Goal: Task Accomplishment & Management: Use online tool/utility

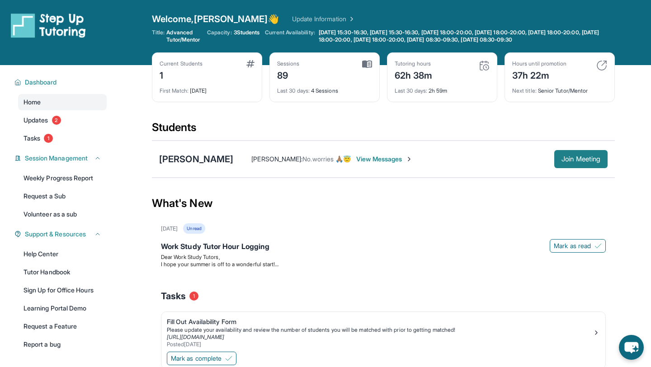
click at [571, 158] on span "Join Meeting" at bounding box center [580, 158] width 39 height 5
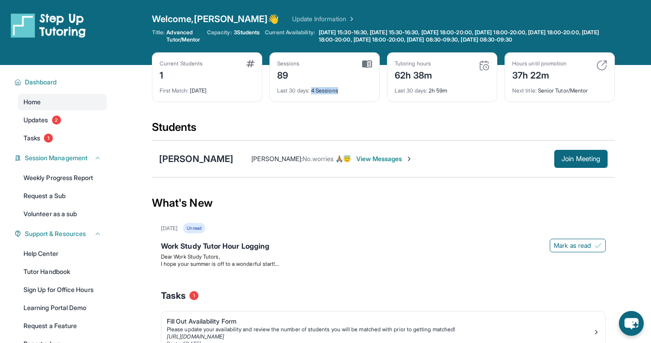
drag, startPoint x: 314, startPoint y: 90, endPoint x: 346, endPoint y: 90, distance: 32.5
click at [346, 90] on div "Last 30 days : 4 Sessions" at bounding box center [324, 88] width 95 height 13
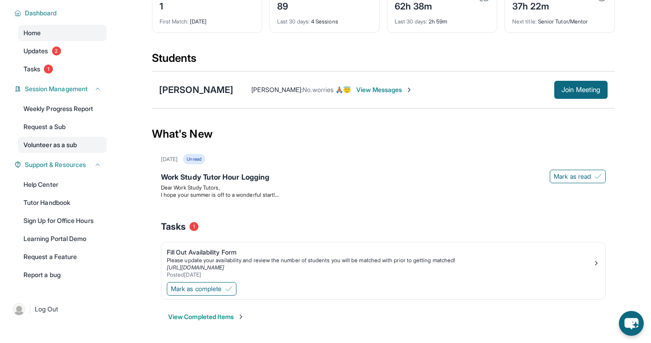
click at [54, 141] on link "Volunteer as a sub" at bounding box center [62, 145] width 89 height 16
click at [47, 72] on span "1" at bounding box center [48, 69] width 9 height 9
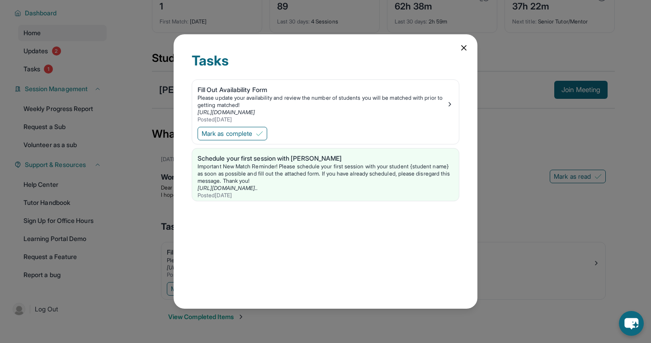
click at [464, 46] on icon at bounding box center [463, 47] width 9 height 9
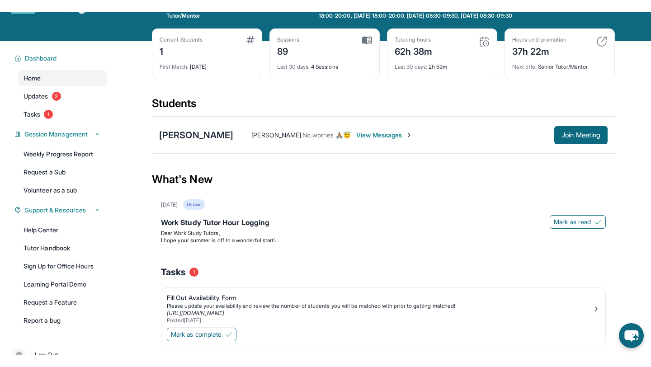
scroll to position [0, 0]
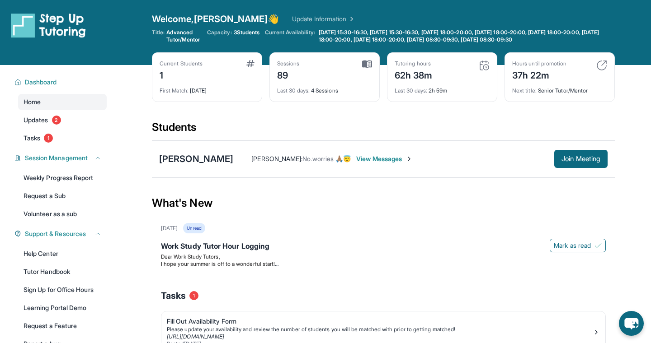
click at [38, 128] on div "Home Updates 2 Tasks 1" at bounding box center [62, 120] width 89 height 52
click at [42, 120] on span "Updates" at bounding box center [35, 120] width 25 height 9
